Goal: Communication & Community: Ask a question

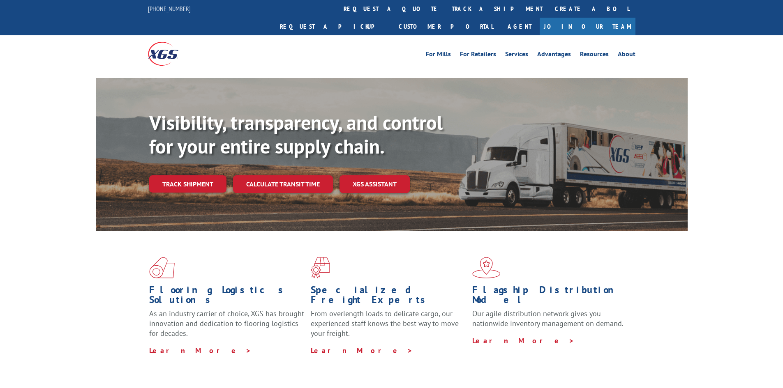
scroll to position [1249, 0]
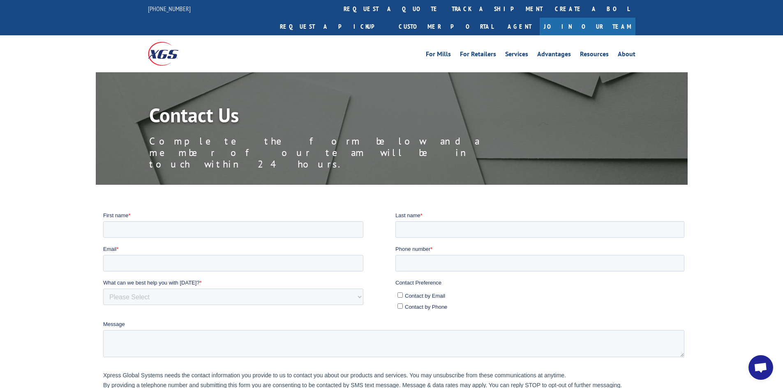
click at [168, 240] on fieldset "First name * Last name *" at bounding box center [395, 228] width 584 height 34
click at [165, 232] on input "First name *" at bounding box center [233, 229] width 260 height 16
type input "[PERSON_NAME]"
click at [468, 226] on input "Last name *" at bounding box center [539, 229] width 289 height 16
type input "[PERSON_NAME]"
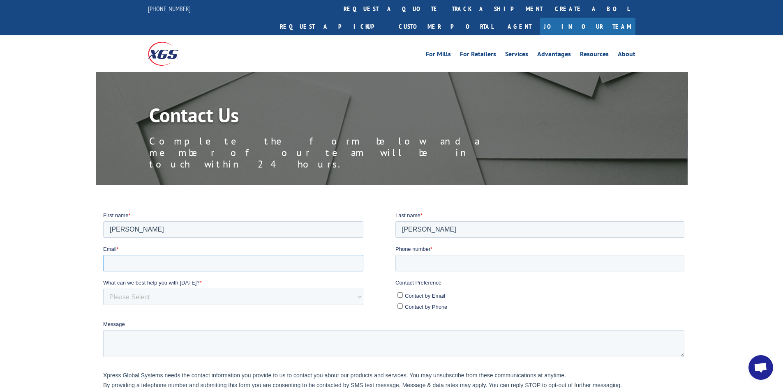
click at [235, 264] on input "Email *" at bounding box center [233, 263] width 260 height 16
type input "[PERSON_NAME][EMAIL_ADDRESS][DOMAIN_NAME]"
click at [419, 262] on input "Phone number *" at bounding box center [539, 263] width 289 height 16
type input "[PHONE_NUMBER]"
drag, startPoint x: 245, startPoint y: 298, endPoint x: 226, endPoint y: 298, distance: 19.3
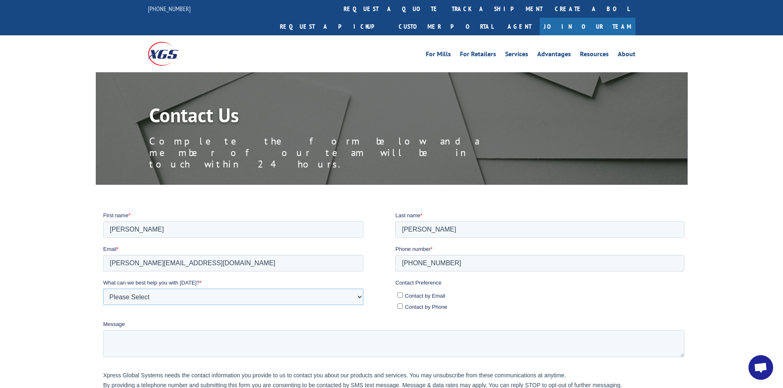
click at [242, 298] on select "Please Select Quoting, Opening New Account, or New Business Opportunity Shipmen…" at bounding box center [233, 296] width 260 height 16
select select "Other"
click at [103, 288] on select "Please Select Quoting, Opening New Account, or New Business Opportunity Shipmen…" at bounding box center [233, 296] width 260 height 16
click at [185, 324] on label "Message" at bounding box center [395, 324] width 584 height 8
click at [185, 330] on textarea "Message" at bounding box center [393, 343] width 581 height 27
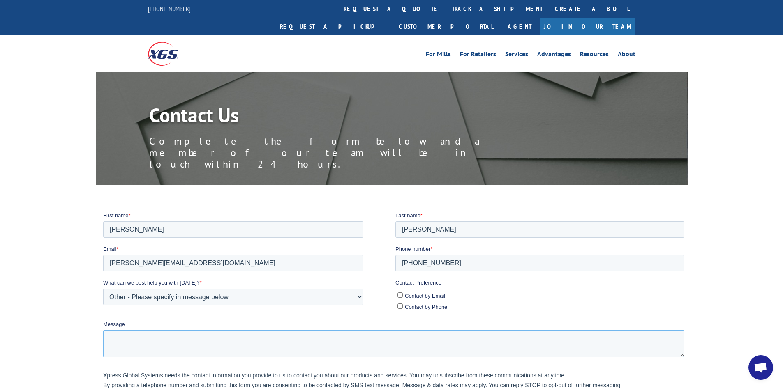
click at [184, 335] on textarea "Message" at bounding box center [393, 343] width 581 height 27
click at [432, 293] on span "Contact by Email" at bounding box center [424, 296] width 40 height 6
click at [402, 293] on input "Contact by Email" at bounding box center [399, 294] width 5 height 5
checkbox input "true"
click at [392, 339] on textarea "Message" at bounding box center [393, 343] width 581 height 27
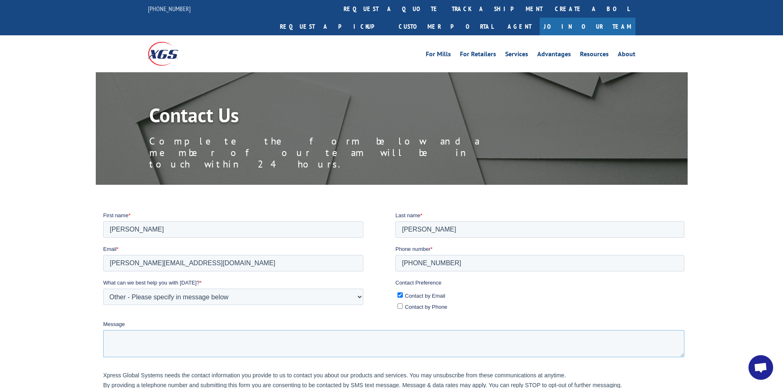
drag, startPoint x: 200, startPoint y: 355, endPoint x: 163, endPoint y: 352, distance: 37.2
click at [198, 356] on textarea "Message" at bounding box center [393, 343] width 581 height 27
paste textarea "Hello, I have a business inquiry and would appreciate a direct contact from you…"
click at [141, 336] on textarea "Hello, I have a business inquiry and would appreciate a direct contact from you…" at bounding box center [393, 343] width 581 height 27
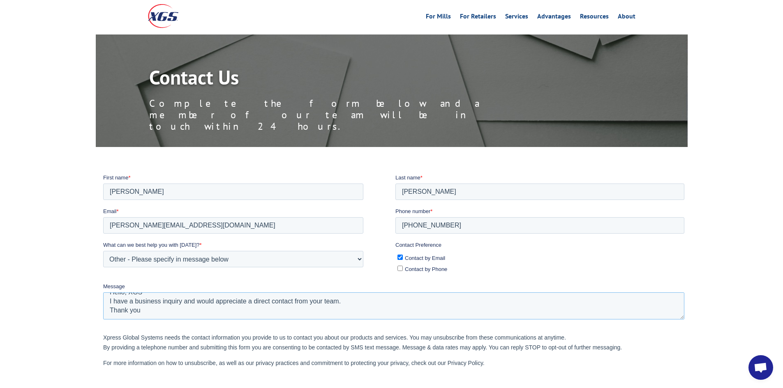
scroll to position [41, 0]
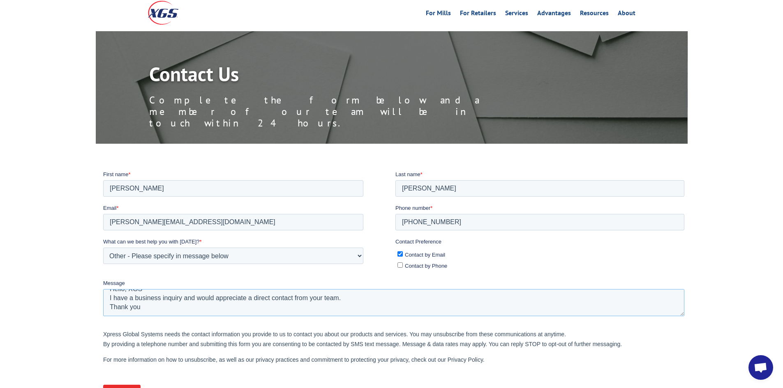
type textarea "Hello, XGS I have a business inquiry and would appreciate a direct contact from…"
click at [115, 388] on input "Submit" at bounding box center [121, 393] width 37 height 16
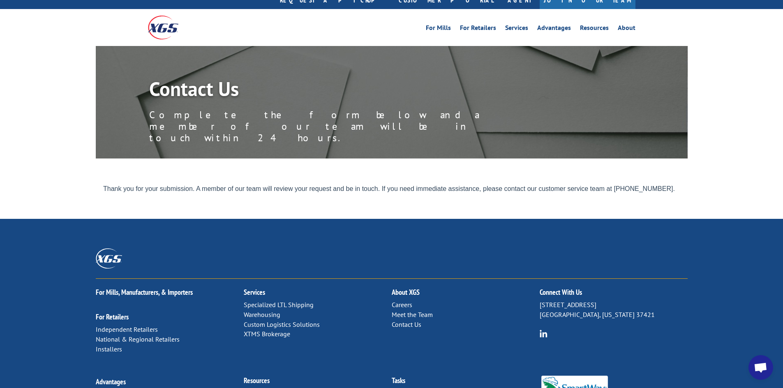
scroll to position [0, 0]
